Goal: Navigation & Orientation: Find specific page/section

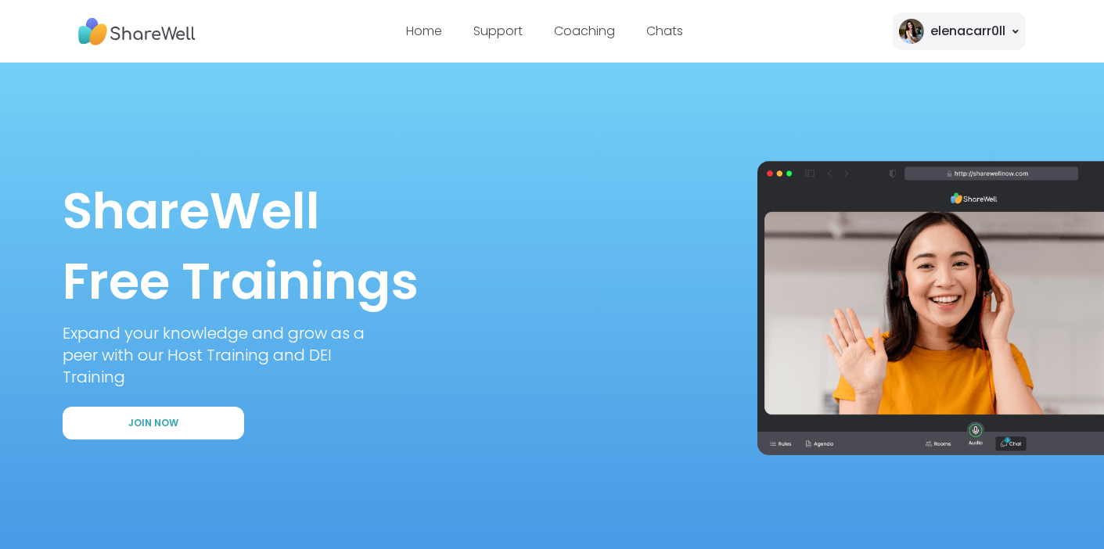
click at [978, 30] on div "elenacarr0ll" at bounding box center [967, 31] width 75 height 19
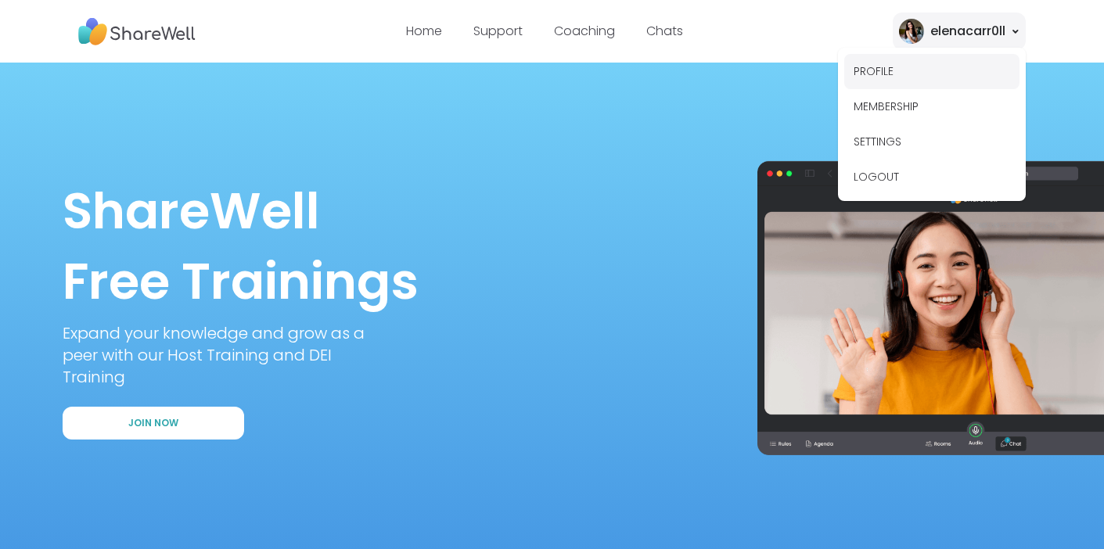
click at [881, 75] on button "PROFILE" at bounding box center [931, 71] width 175 height 35
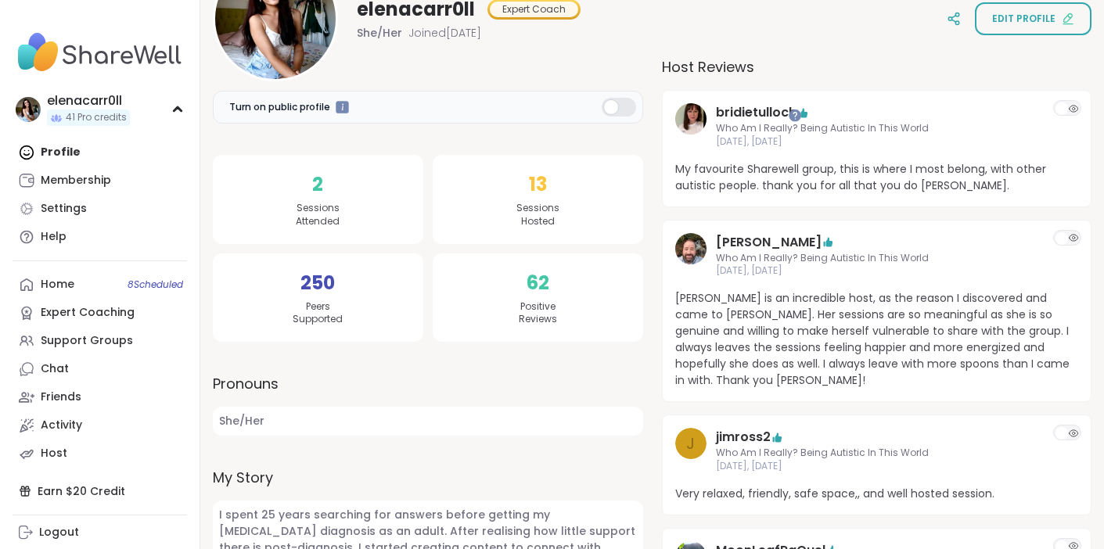
scroll to position [166, 0]
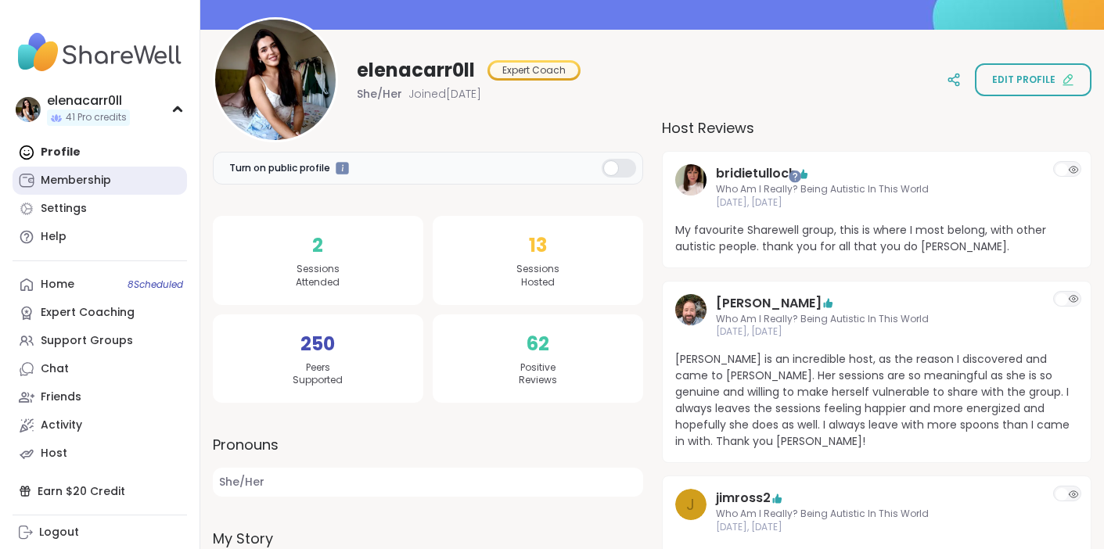
click at [82, 181] on div "Membership" at bounding box center [76, 181] width 70 height 16
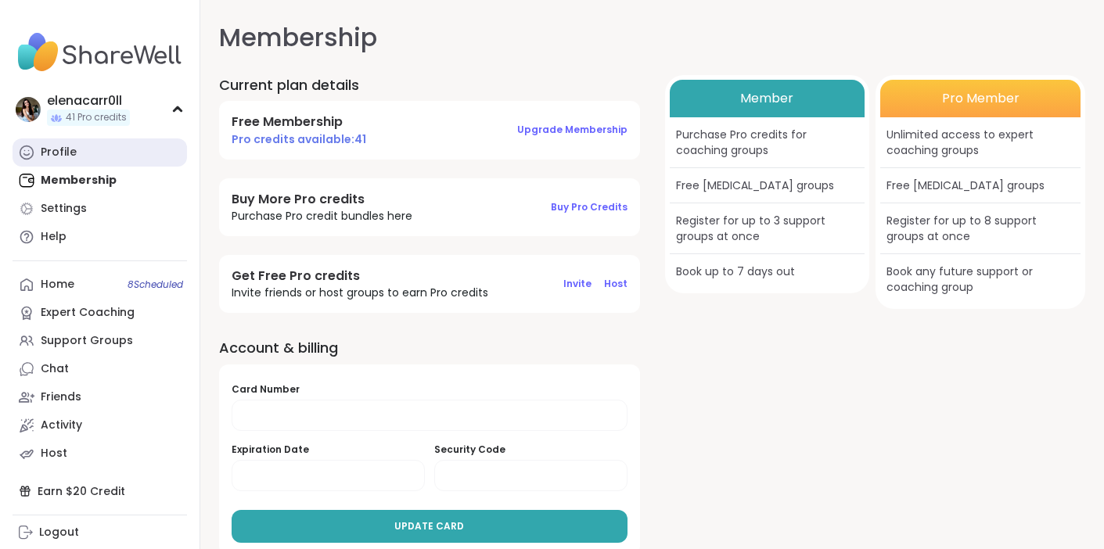
click at [95, 155] on link "Profile" at bounding box center [100, 152] width 174 height 28
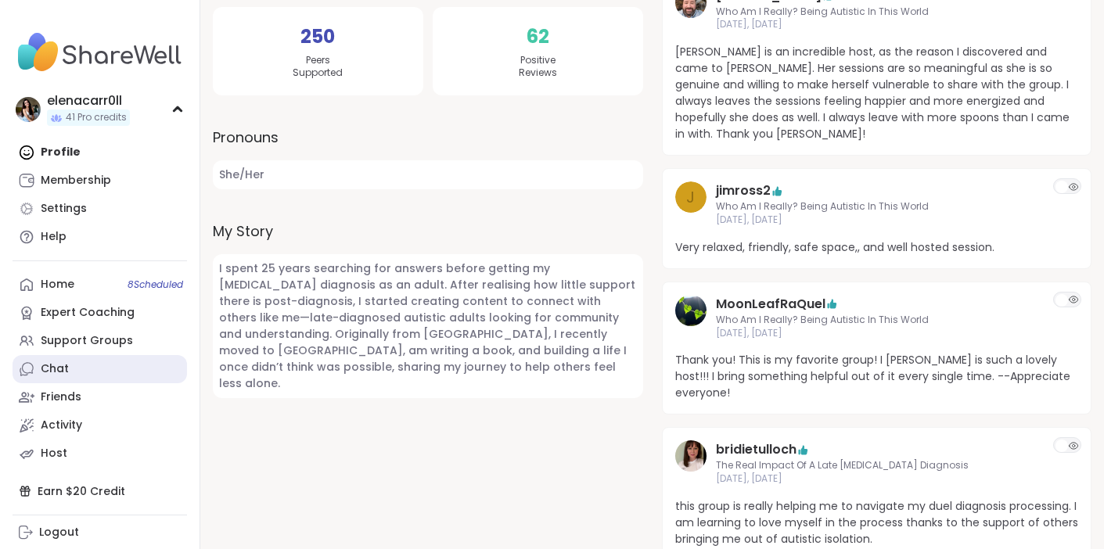
click at [68, 365] on link "Chat" at bounding box center [100, 369] width 174 height 28
